Goal: Navigation & Orientation: Find specific page/section

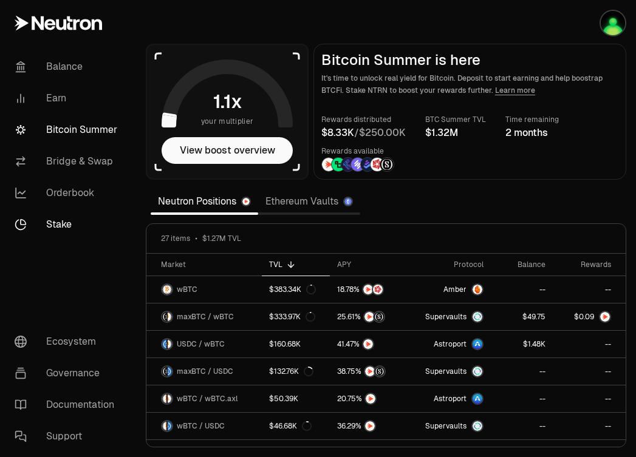
click at [66, 213] on link "Stake" at bounding box center [68, 225] width 126 height 32
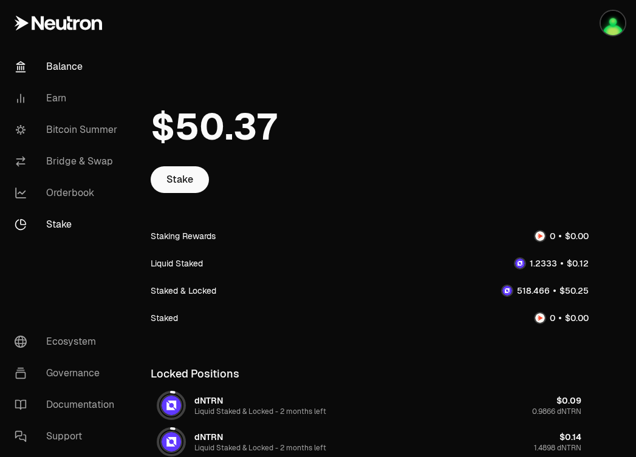
click at [75, 69] on link "Balance" at bounding box center [68, 67] width 126 height 32
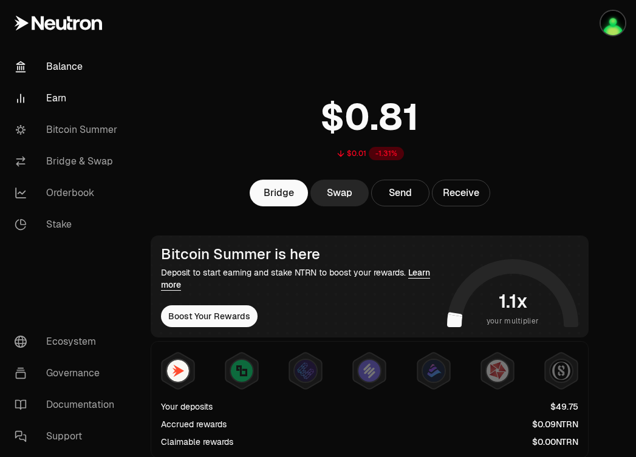
click at [52, 98] on link "Earn" at bounding box center [68, 99] width 126 height 32
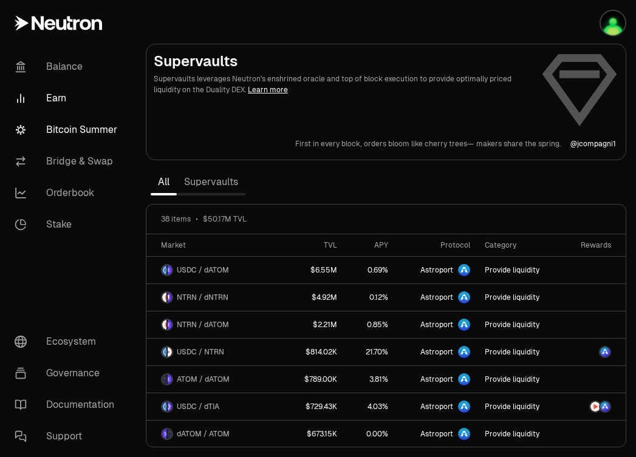
click at [62, 123] on link "Bitcoin Summer" at bounding box center [68, 130] width 126 height 32
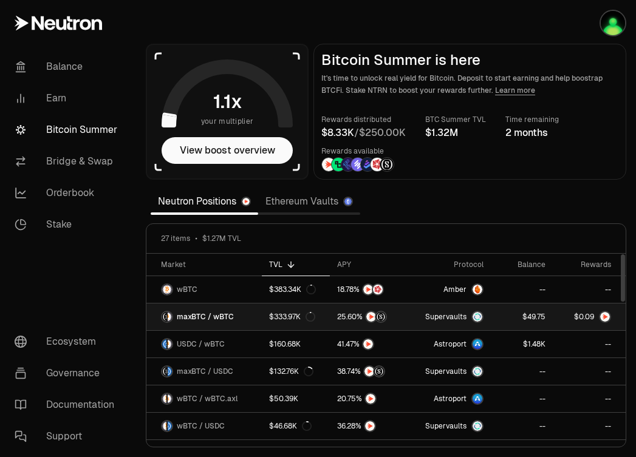
click at [307, 323] on link "$333.97K" at bounding box center [296, 317] width 68 height 27
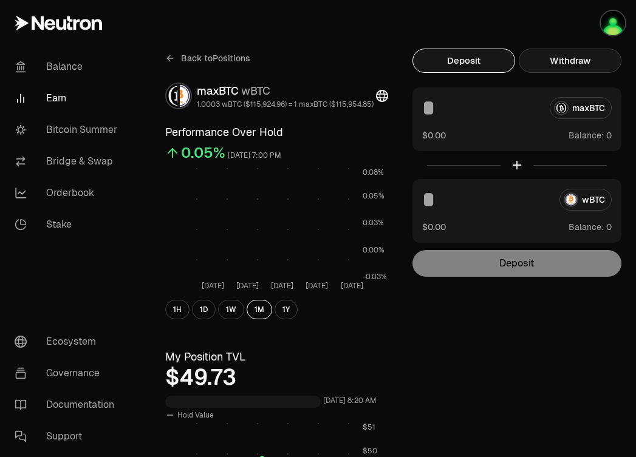
click at [550, 60] on button "Withdraw" at bounding box center [570, 61] width 103 height 24
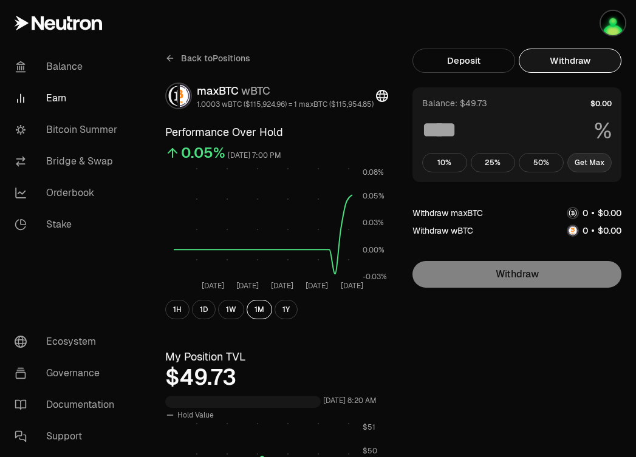
click at [582, 163] on button "Get Max" at bounding box center [589, 162] width 45 height 19
type input "***"
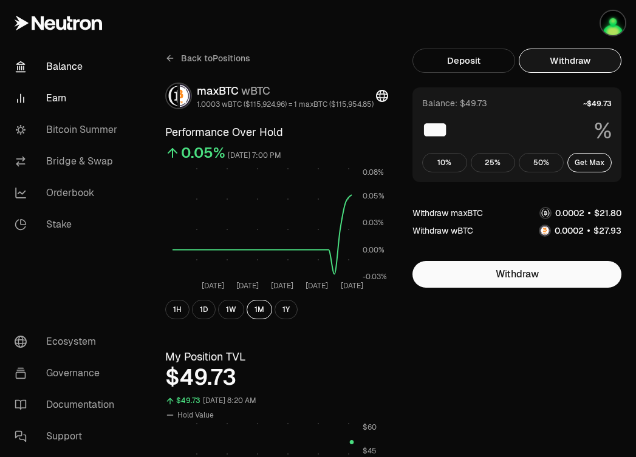
click at [67, 65] on link "Balance" at bounding box center [68, 67] width 126 height 32
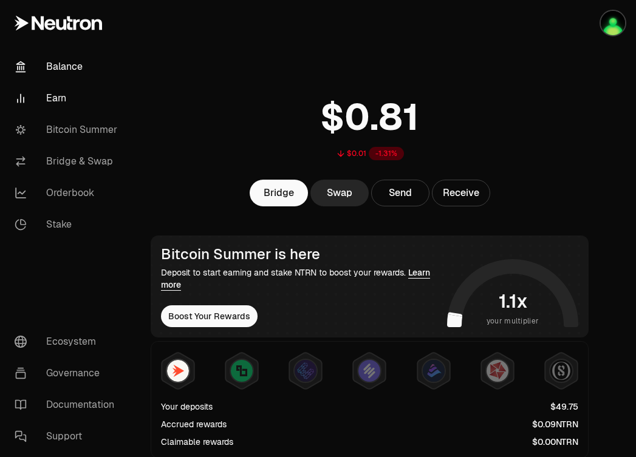
click at [63, 103] on link "Earn" at bounding box center [68, 99] width 126 height 32
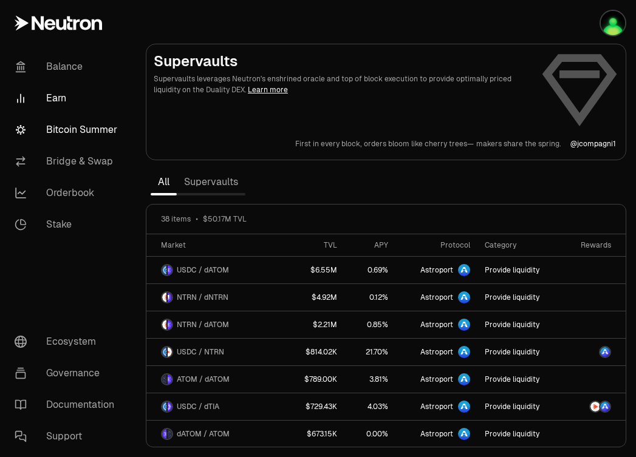
click at [66, 127] on link "Bitcoin Summer" at bounding box center [68, 130] width 126 height 32
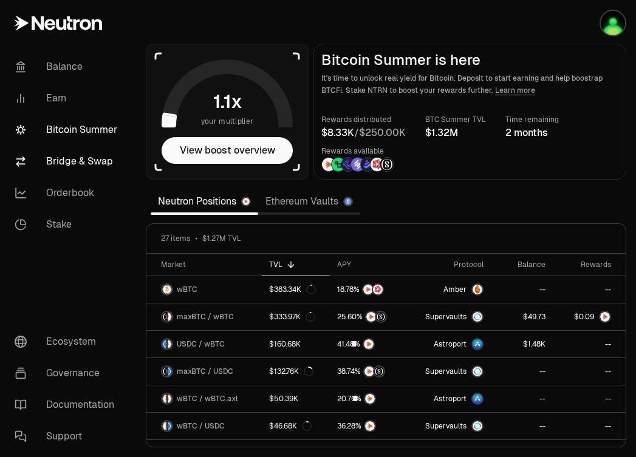
click at [68, 152] on link "Bridge & Swap" at bounding box center [68, 162] width 126 height 32
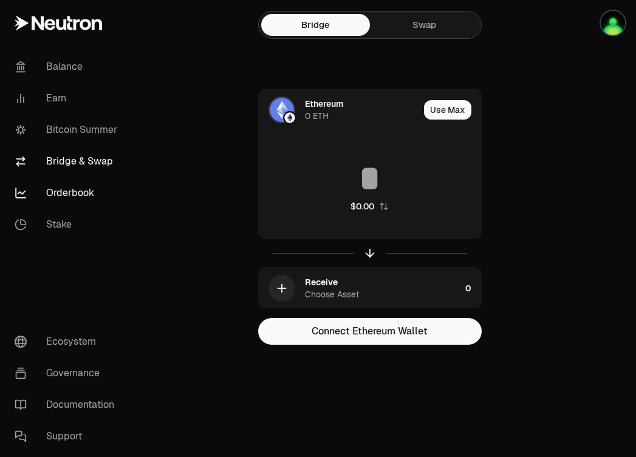
click at [69, 193] on link "Orderbook" at bounding box center [68, 193] width 126 height 32
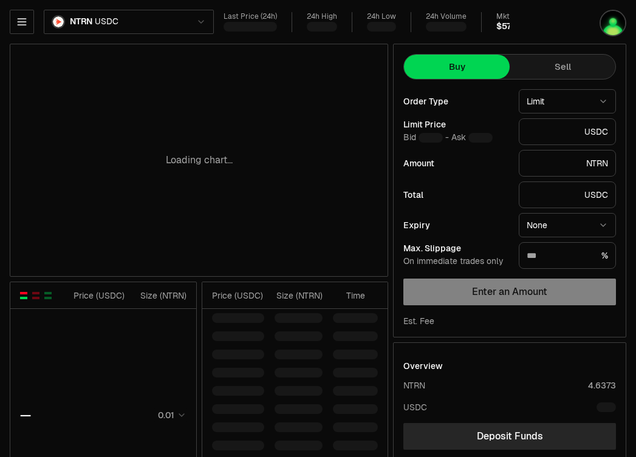
type input "********"
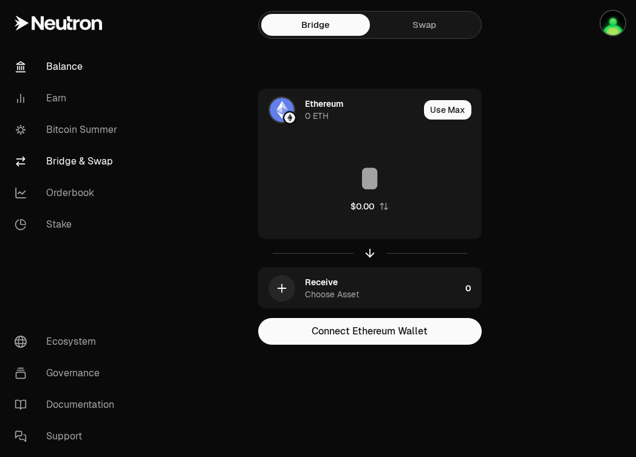
click at [54, 70] on link "Balance" at bounding box center [68, 67] width 126 height 32
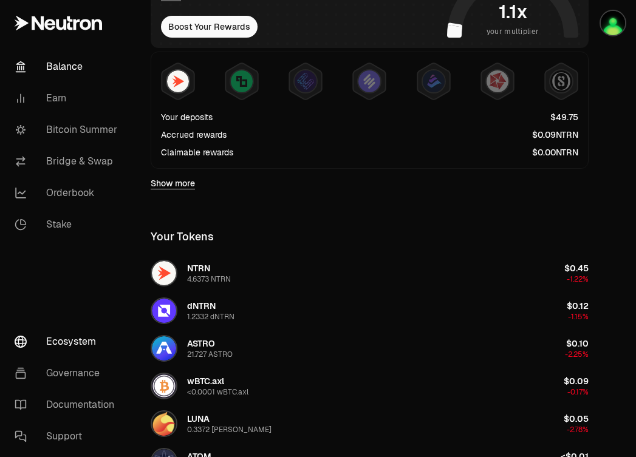
scroll to position [268, 0]
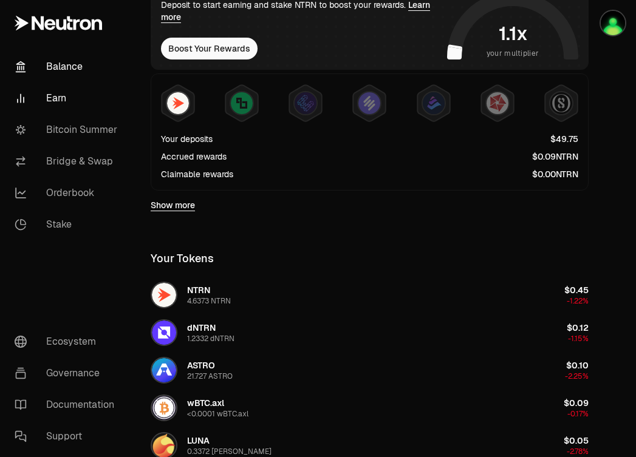
click at [71, 97] on link "Earn" at bounding box center [68, 99] width 126 height 32
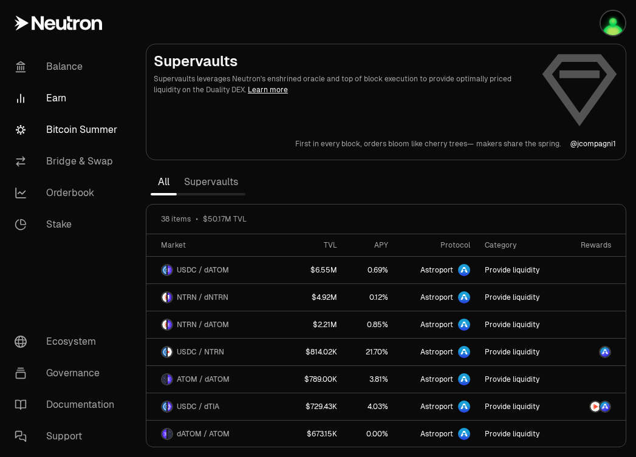
click at [77, 132] on link "Bitcoin Summer" at bounding box center [68, 130] width 126 height 32
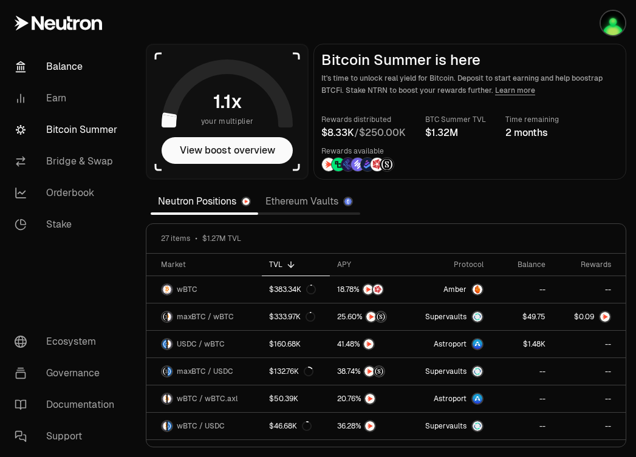
click at [61, 67] on link "Balance" at bounding box center [68, 67] width 126 height 32
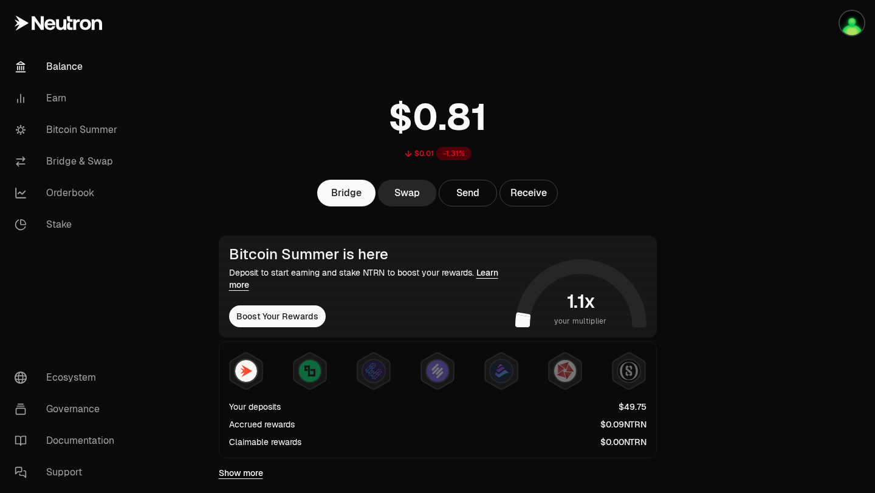
click at [60, 67] on link "Balance" at bounding box center [68, 67] width 126 height 32
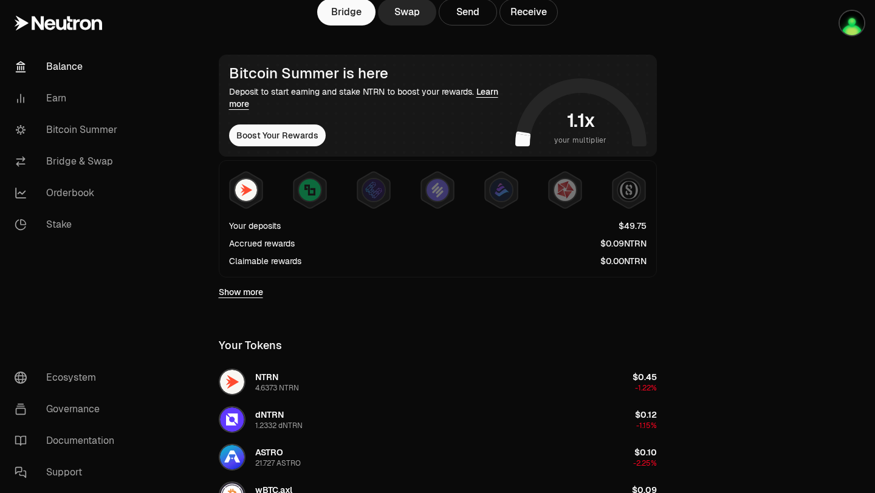
scroll to position [183, 0]
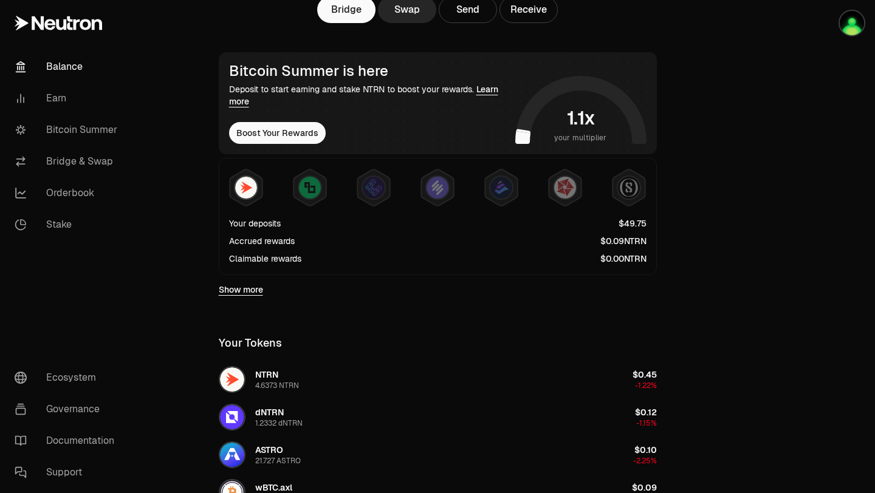
click at [245, 292] on link "Show more" at bounding box center [241, 290] width 44 height 12
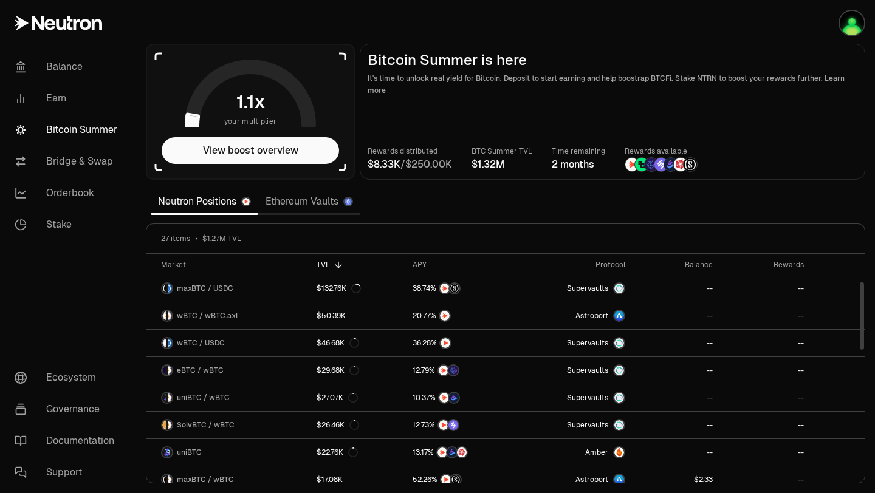
scroll to position [99, 0]
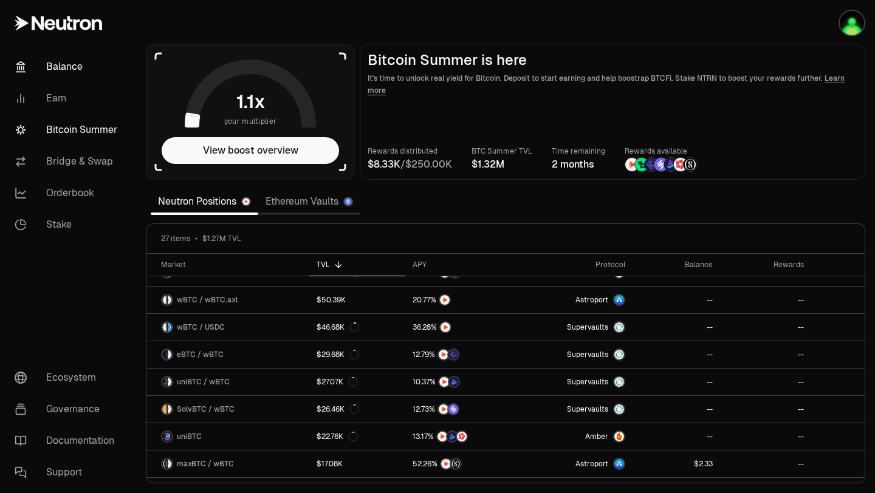
click at [26, 66] on icon at bounding box center [21, 67] width 12 height 12
